Goal: Check status: Check status

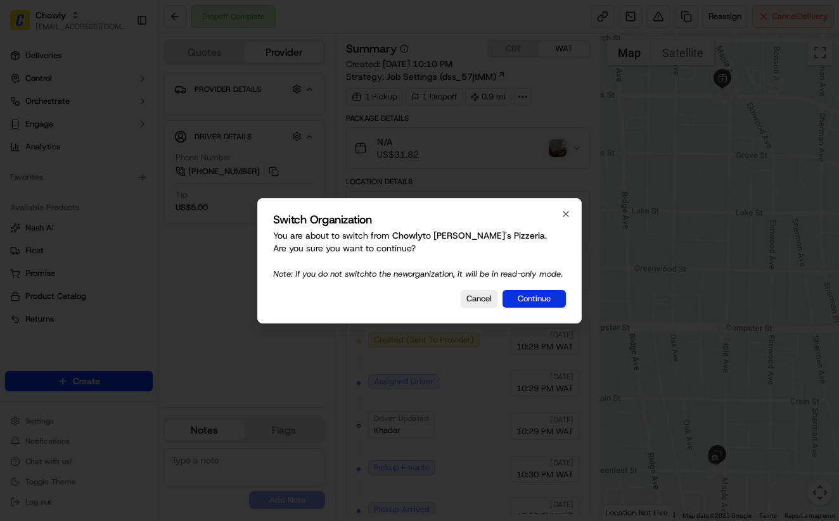
click at [528, 308] on button "Continue" at bounding box center [533, 299] width 63 height 18
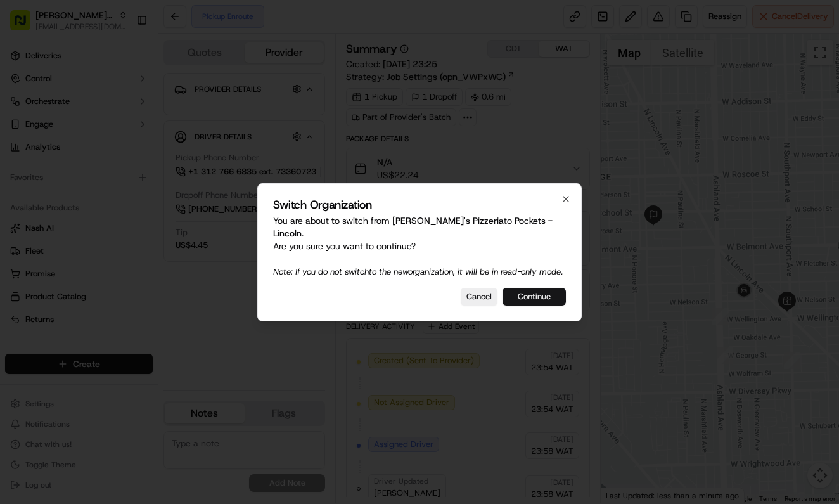
click at [540, 291] on button "Continue" at bounding box center [533, 297] width 63 height 18
